Goal: Information Seeking & Learning: Learn about a topic

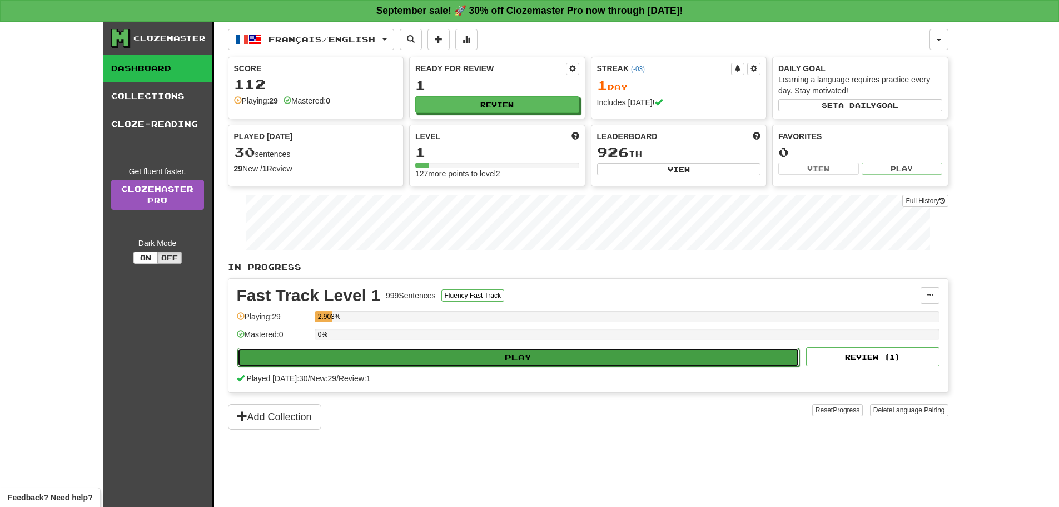
click at [473, 351] on button "Play" at bounding box center [518, 357] width 563 height 19
select select "**"
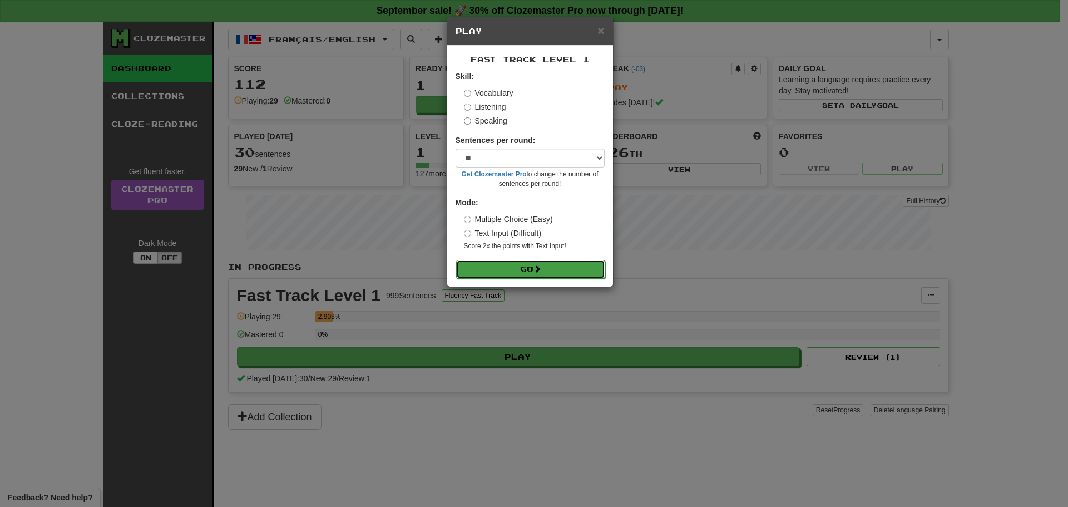
click at [516, 276] on button "Go" at bounding box center [530, 269] width 149 height 19
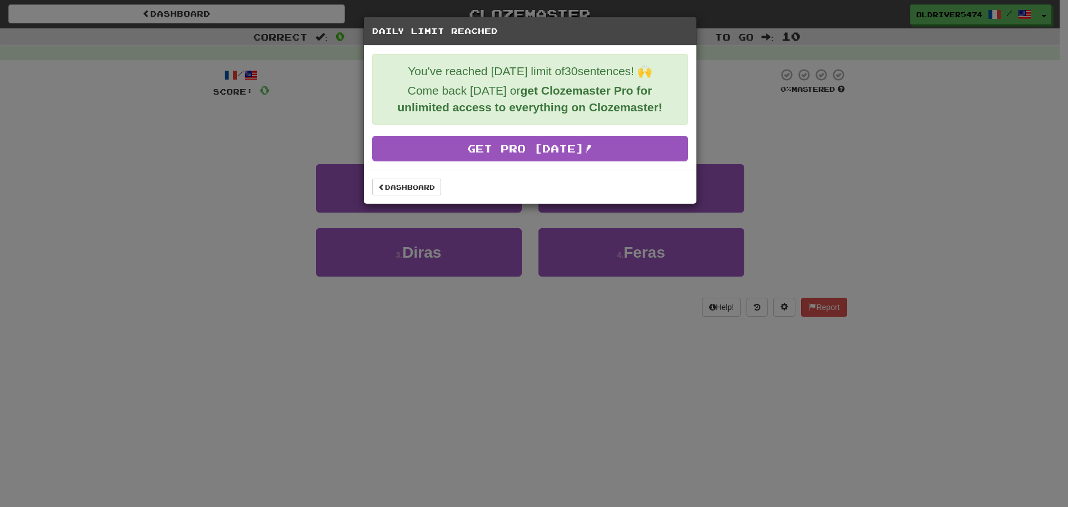
click at [566, 71] on p "You've reached today's limit of 30 sentences! 🙌" at bounding box center [530, 71] width 298 height 17
drag, startPoint x: 566, startPoint y: 71, endPoint x: 598, endPoint y: 71, distance: 32.3
click at [567, 71] on p "You've reached today's limit of 30 sentences! 🙌" at bounding box center [530, 71] width 298 height 17
click at [601, 70] on p "You've reached today's limit of 30 sentences! 🙌" at bounding box center [530, 71] width 298 height 17
click at [810, 100] on div "Daily Limit Reached You've reached today's limit of 30 sentences! 🙌 Come back t…" at bounding box center [534, 253] width 1068 height 507
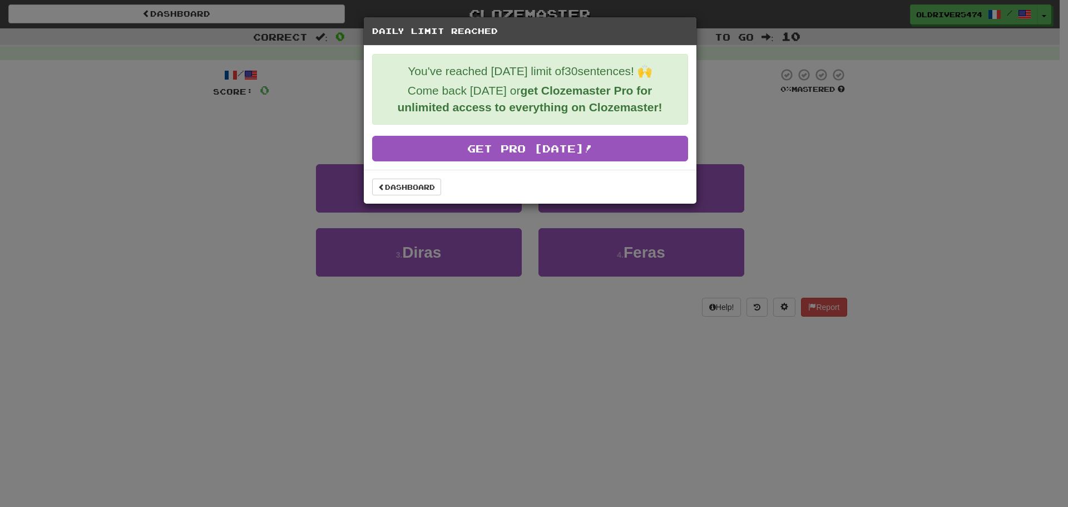
click at [426, 37] on div "Daily Limit Reached" at bounding box center [530, 31] width 333 height 28
